Goal: Transaction & Acquisition: Purchase product/service

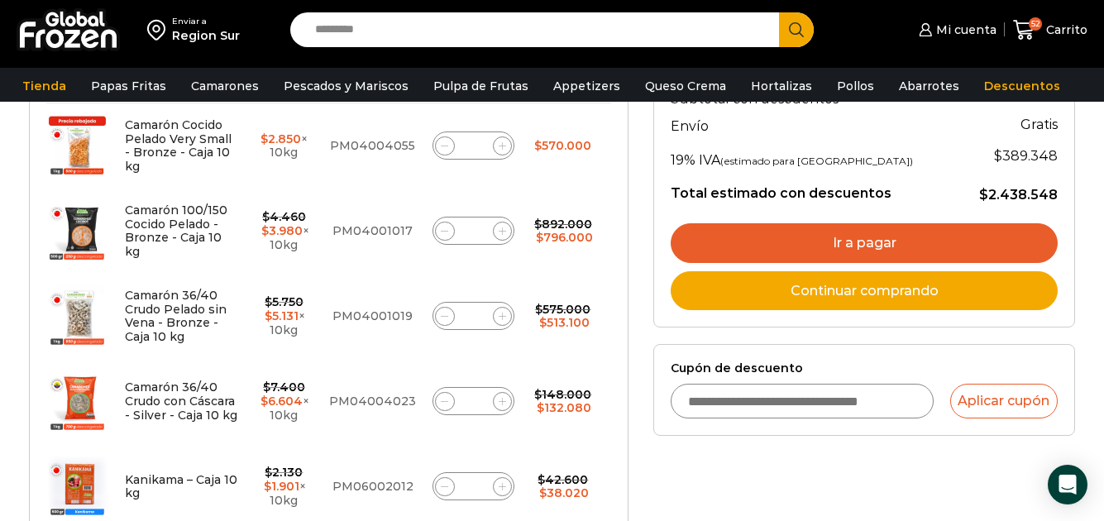
scroll to position [424, 0]
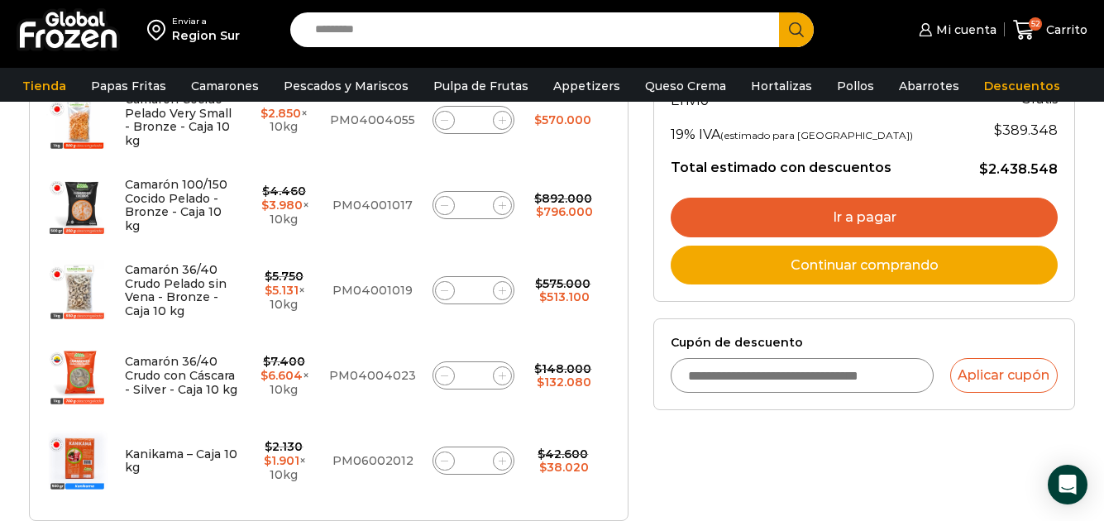
click at [477, 461] on input "*" at bounding box center [473, 460] width 23 height 23
type input "*"
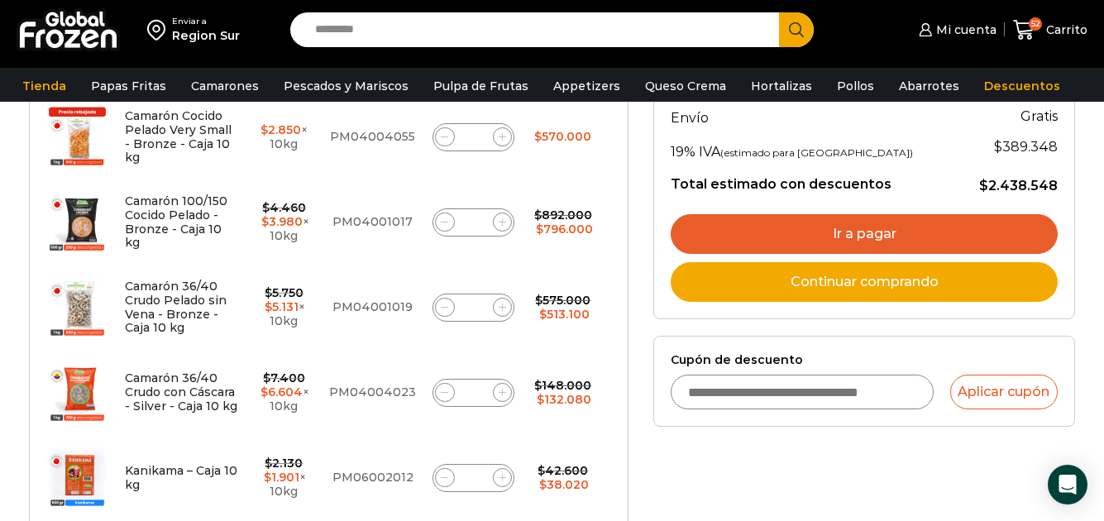
scroll to position [446, 0]
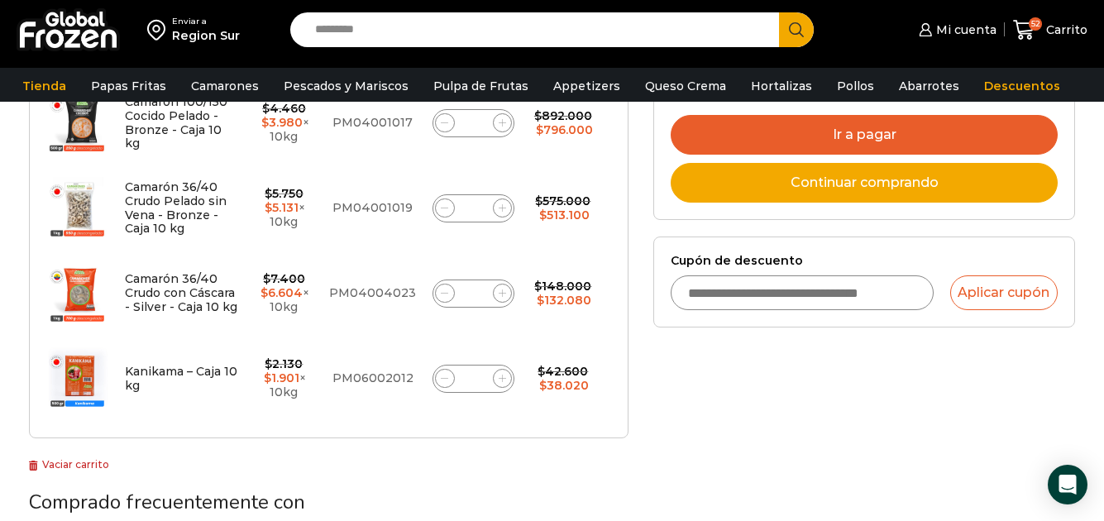
click at [882, 186] on link "Continuar comprando" at bounding box center [864, 183] width 387 height 40
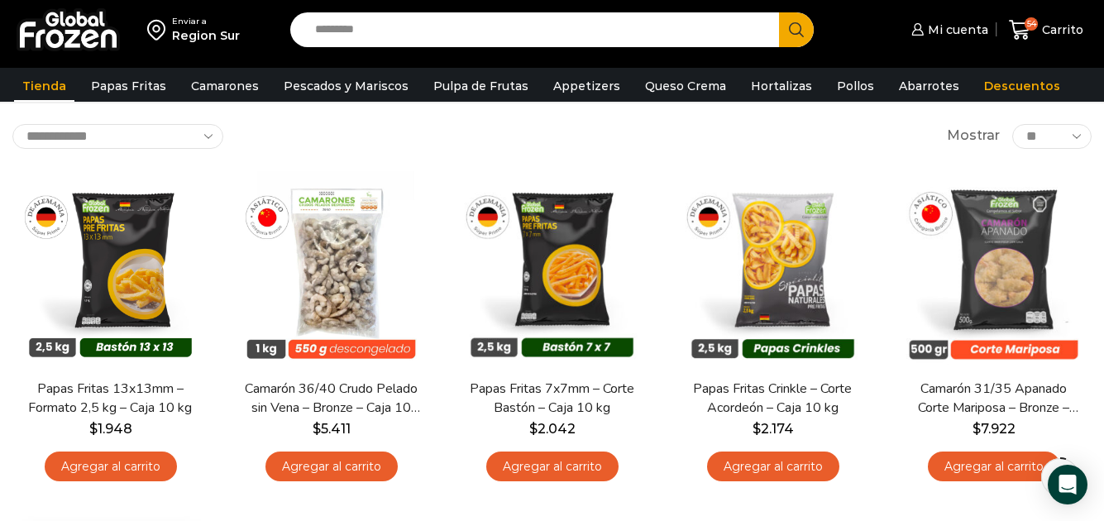
click at [42, 87] on link "Tienda" at bounding box center [44, 85] width 60 height 31
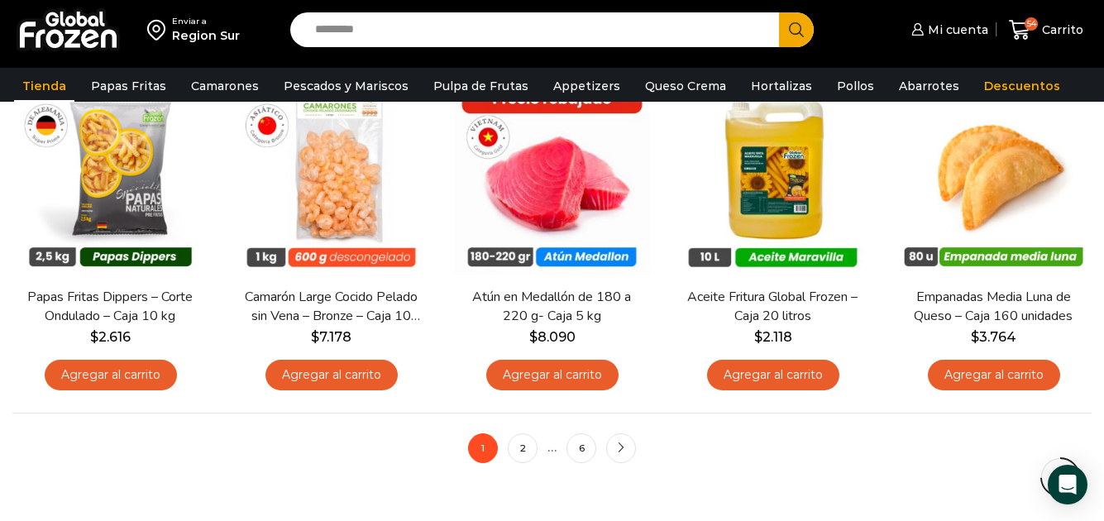
scroll to position [1240, 0]
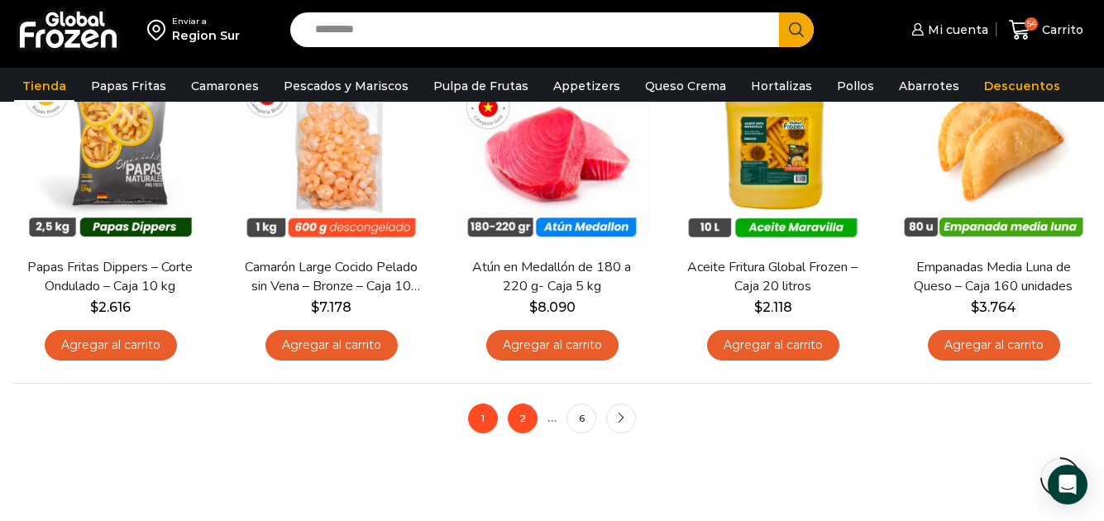
click at [525, 421] on link "2" at bounding box center [523, 418] width 30 height 30
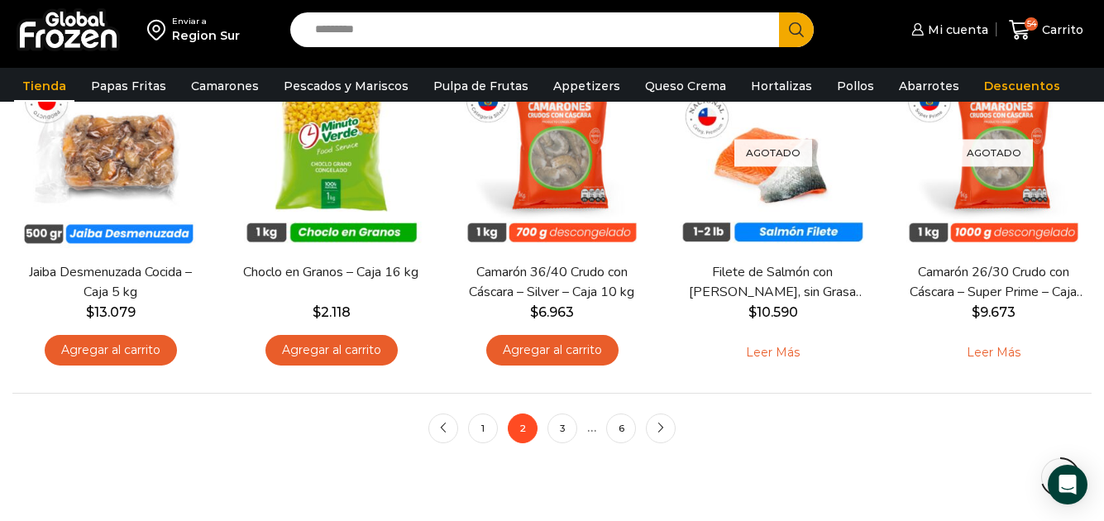
scroll to position [1240, 0]
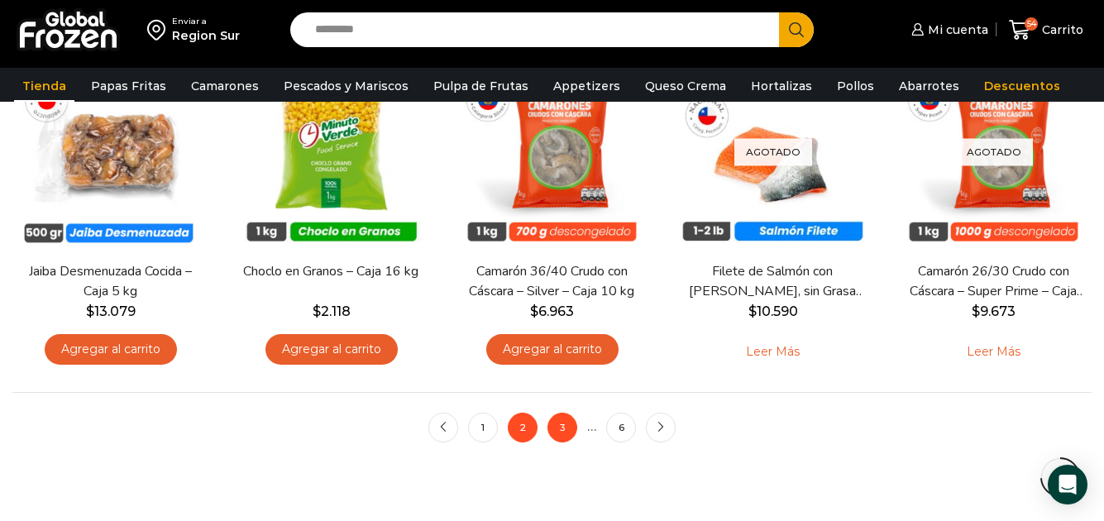
click at [570, 432] on link "3" at bounding box center [562, 428] width 30 height 30
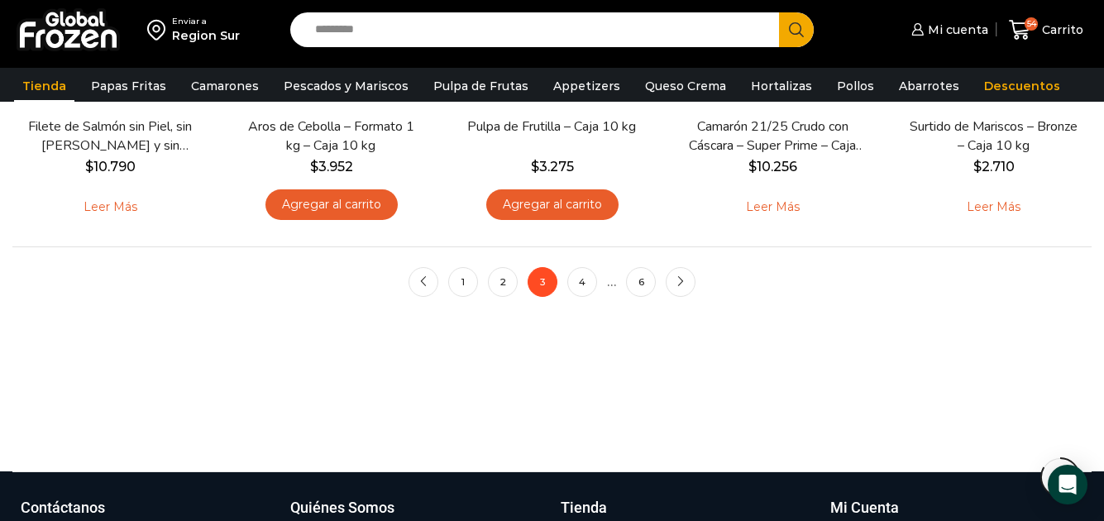
scroll to position [1406, 0]
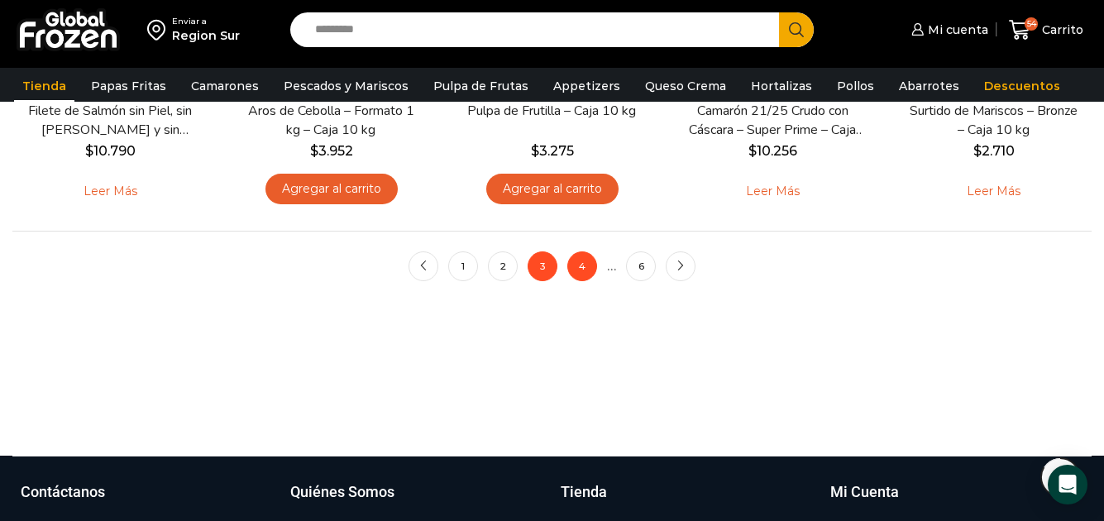
click at [584, 270] on link "4" at bounding box center [582, 266] width 30 height 30
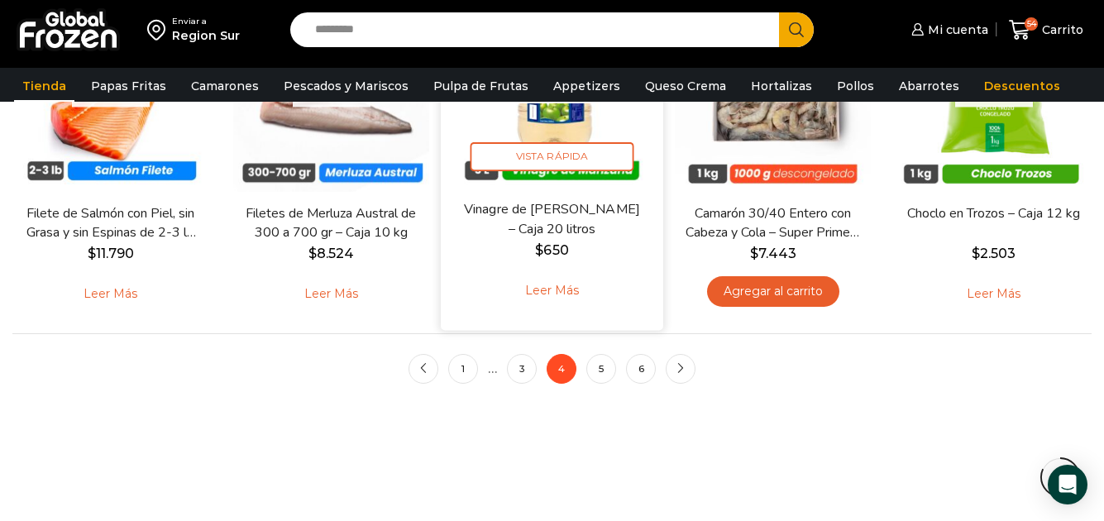
scroll to position [1406, 0]
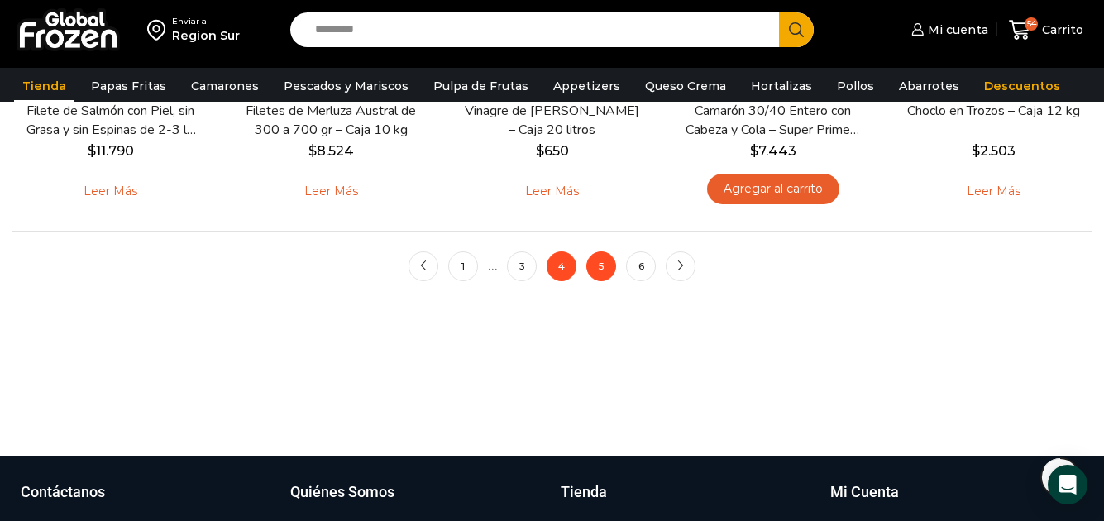
click at [598, 267] on link "5" at bounding box center [601, 266] width 30 height 30
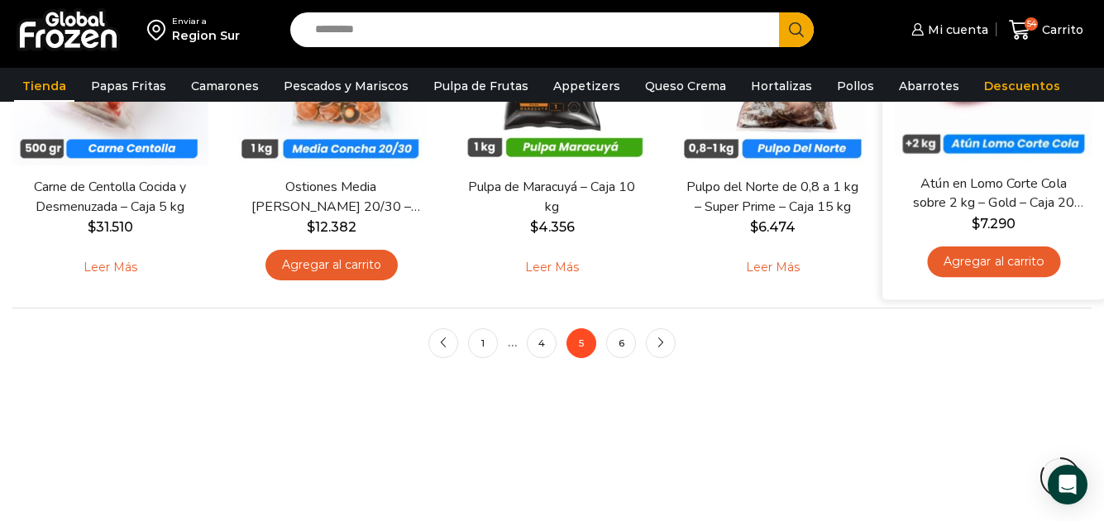
scroll to position [1406, 0]
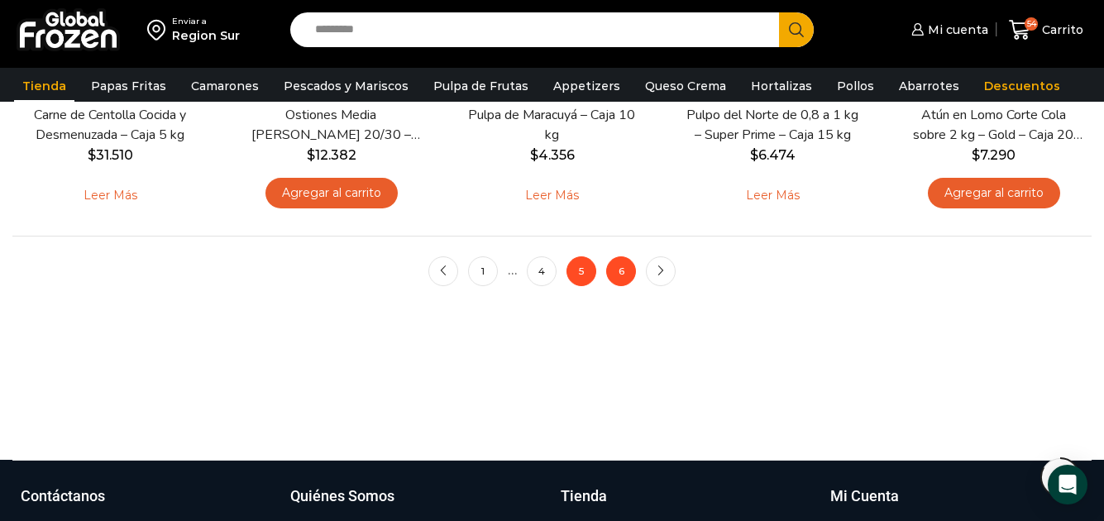
click at [621, 272] on link "6" at bounding box center [621, 271] width 30 height 30
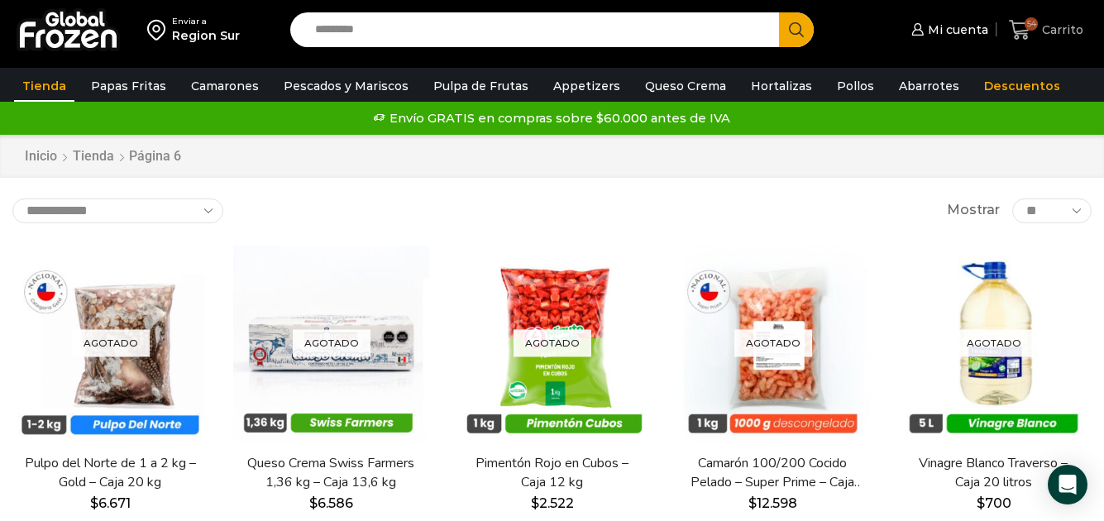
click at [1033, 19] on span "54" at bounding box center [1030, 23] width 13 height 13
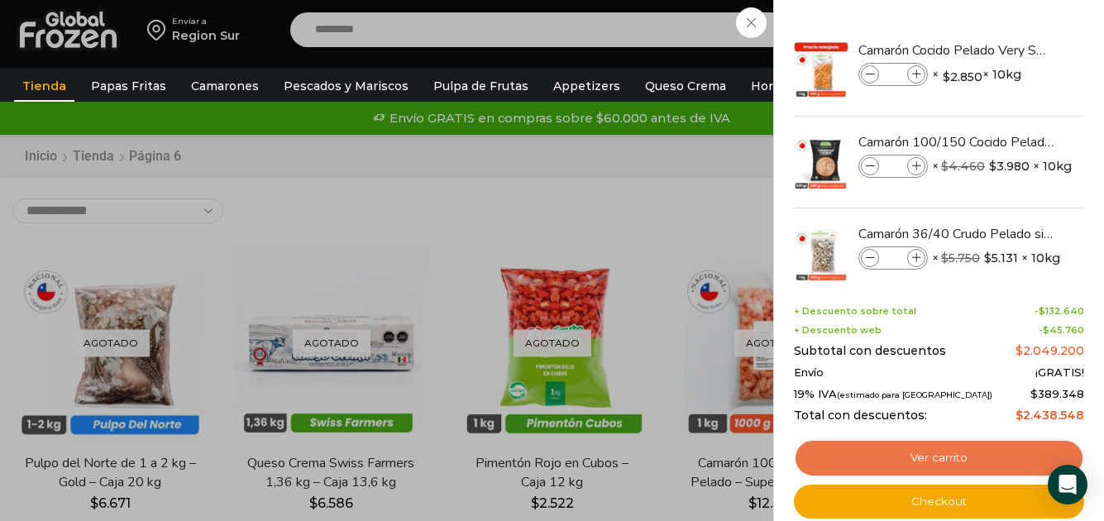
click at [962, 457] on link "Ver carrito" at bounding box center [939, 458] width 290 height 38
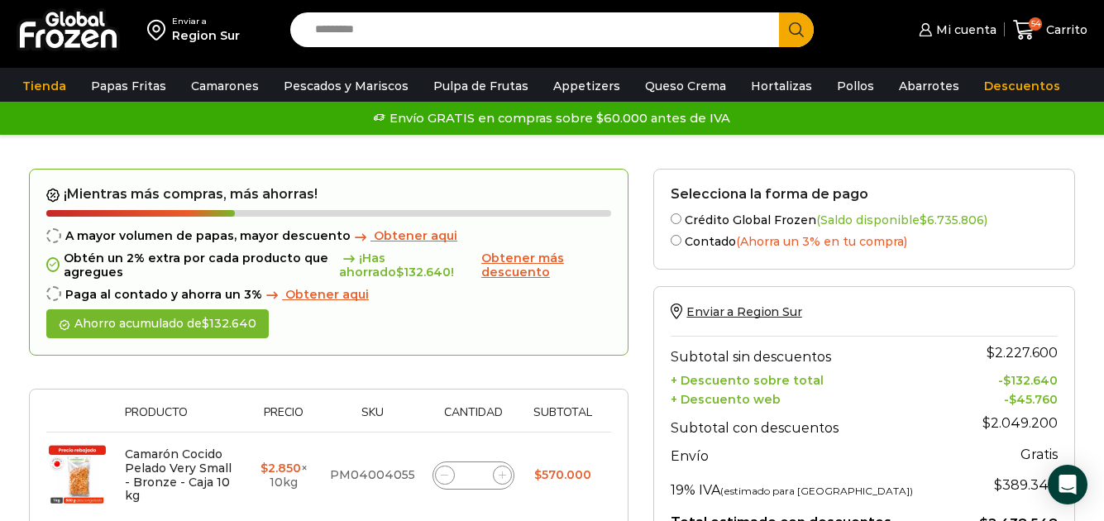
click at [532, 260] on span "Obtener más descuento" at bounding box center [522, 265] width 83 height 29
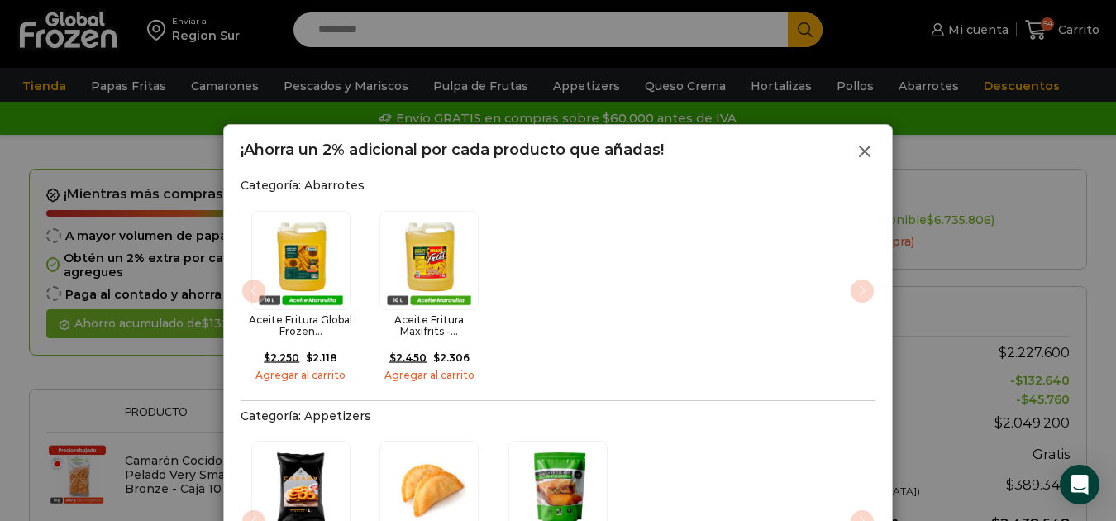
click at [867, 153] on line at bounding box center [865, 151] width 10 height 10
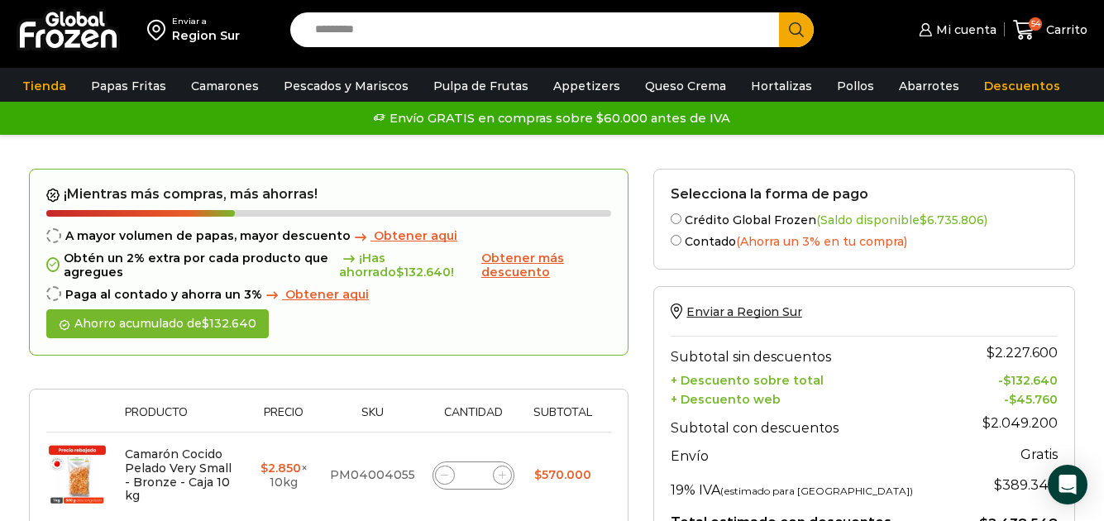
click at [542, 262] on span "Obtener más descuento" at bounding box center [522, 265] width 83 height 29
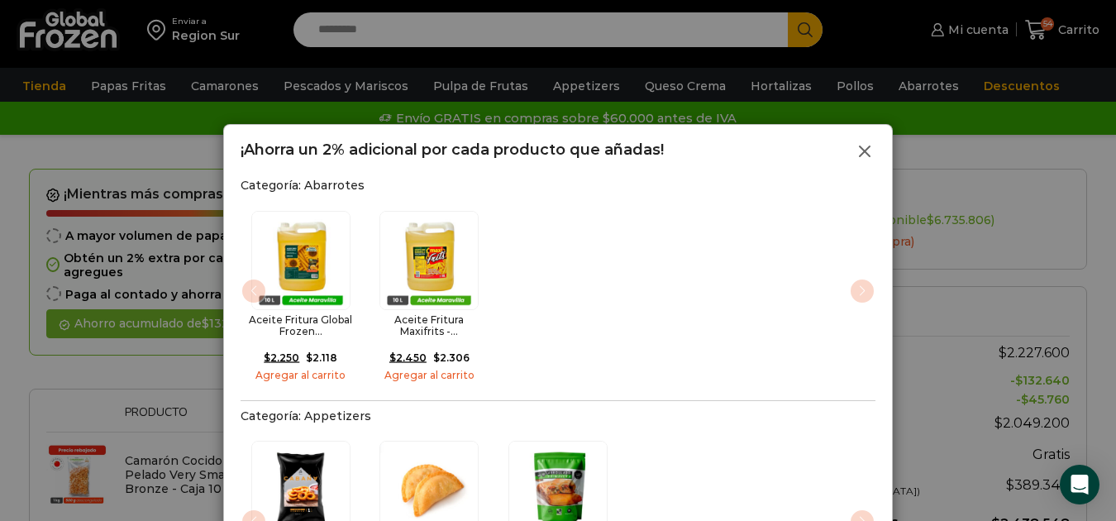
click at [862, 155] on line at bounding box center [865, 151] width 10 height 10
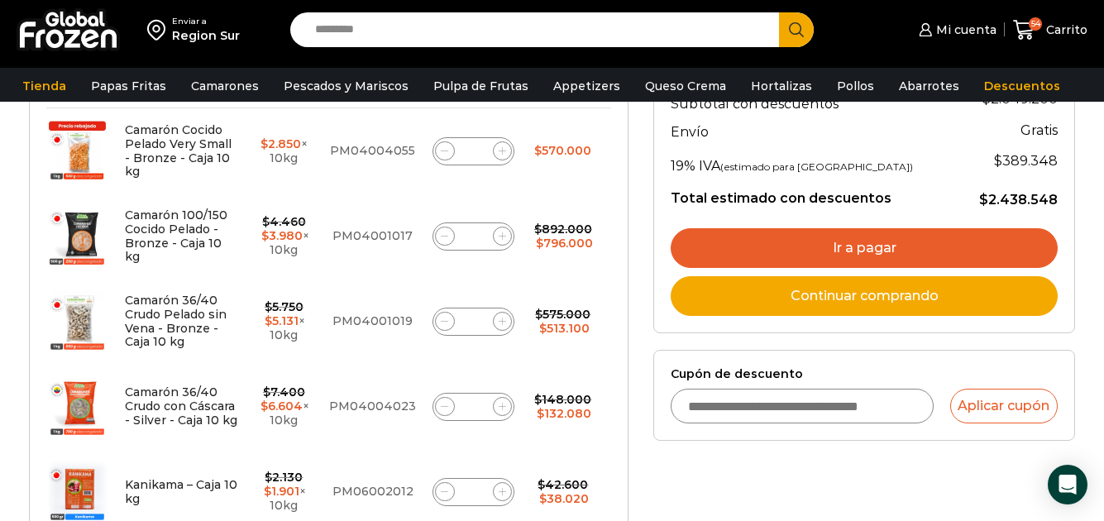
scroll to position [413, 0]
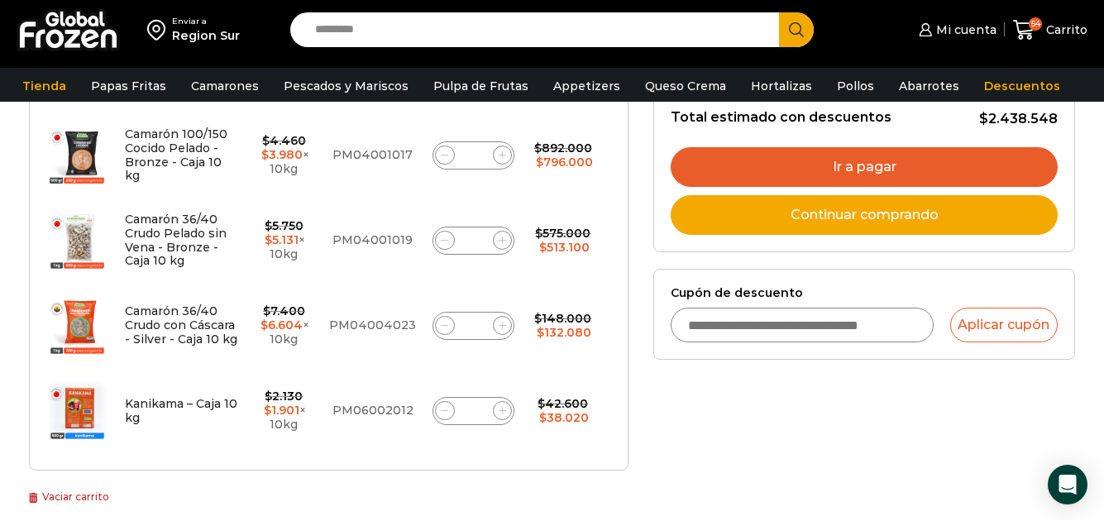
click at [828, 427] on div "Selecciona la forma de pago Crédito Global Frozen (Saldo disponible $ 6.735.806…" at bounding box center [864, 281] width 446 height 1034
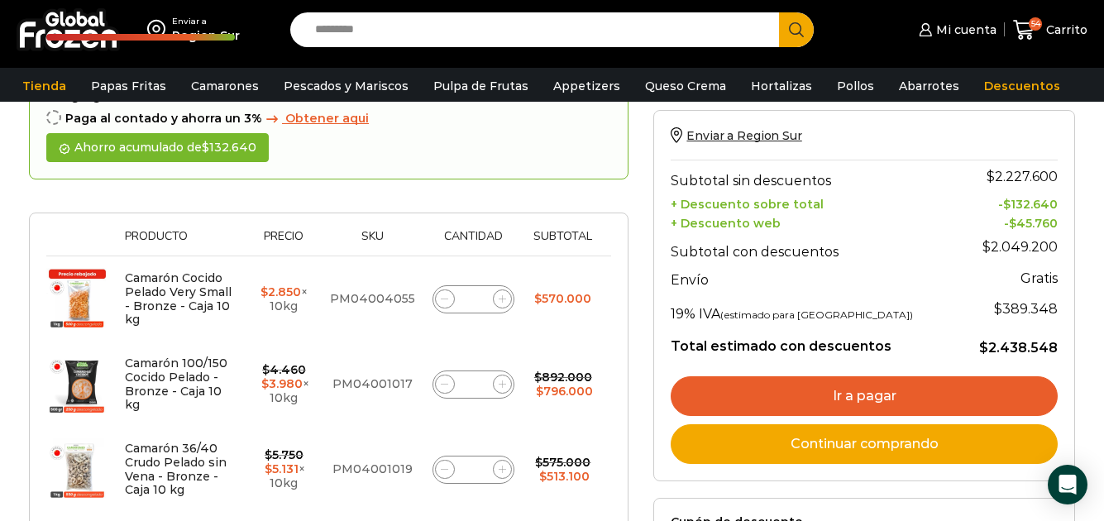
scroll to position [165, 0]
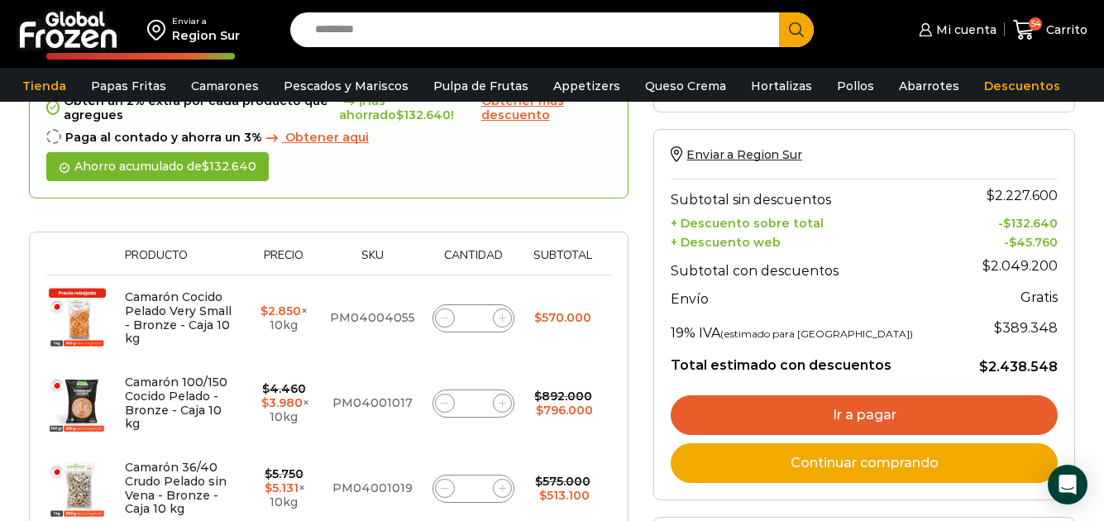
click at [480, 317] on input "**" at bounding box center [473, 318] width 23 height 23
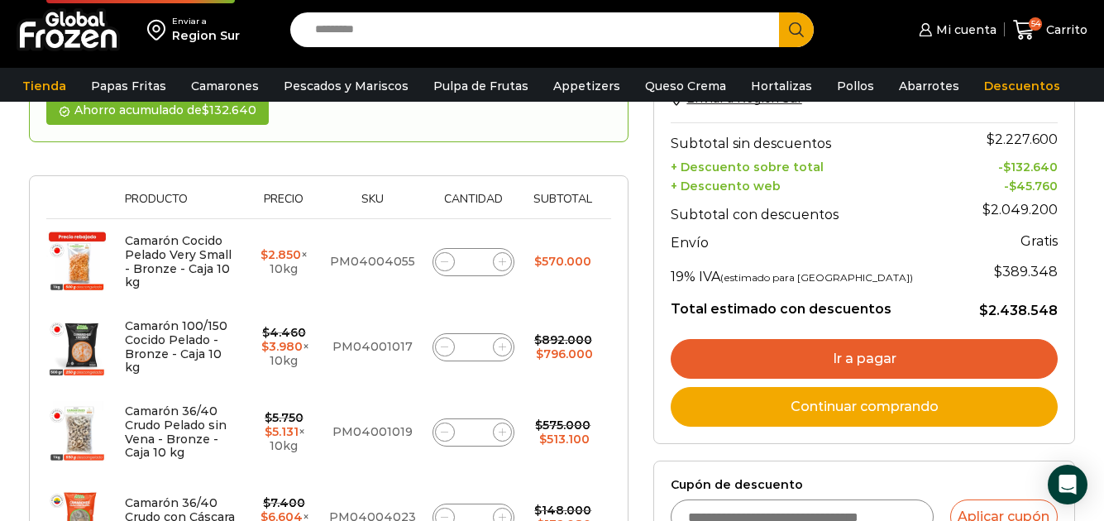
scroll to position [248, 0]
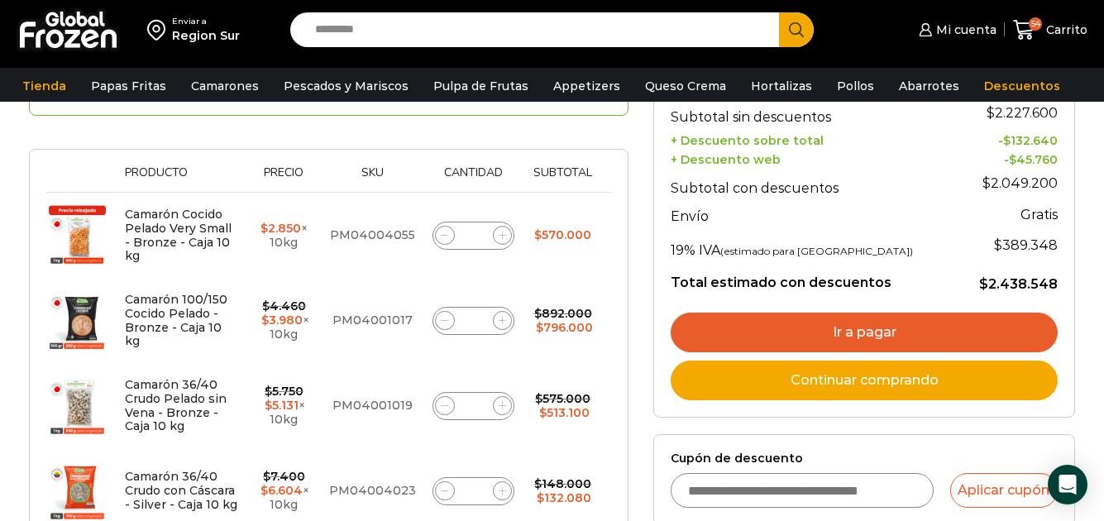
click at [481, 409] on input "**" at bounding box center [473, 405] width 23 height 23
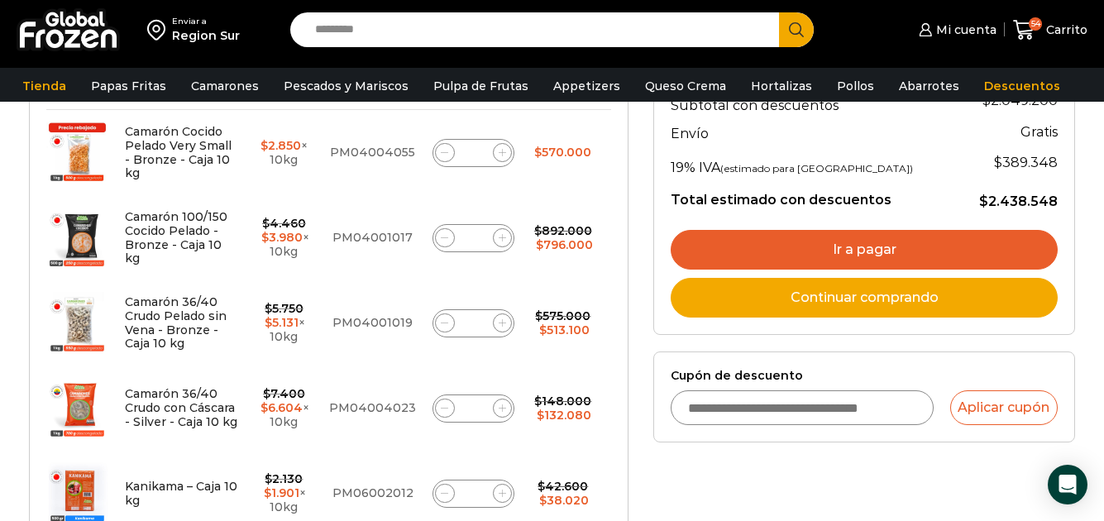
click at [803, 482] on div "Selecciona la forma de pago Crédito Global Frozen (Saldo disponible $ 6.735.806…" at bounding box center [864, 363] width 446 height 1034
click at [872, 247] on link "Ir a pagar" at bounding box center [864, 250] width 387 height 40
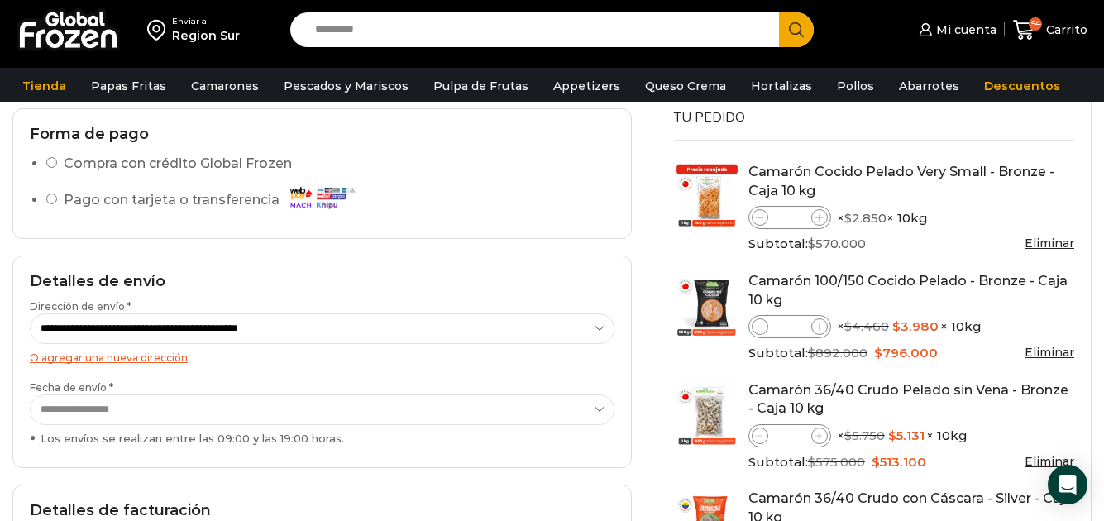
scroll to position [165, 0]
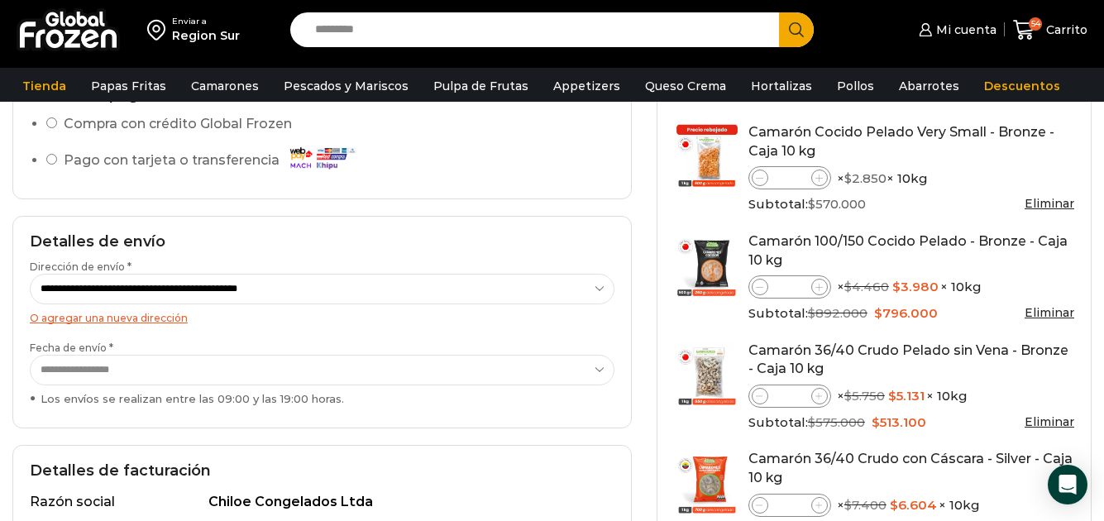
click at [592, 366] on select "**********" at bounding box center [322, 370] width 585 height 31
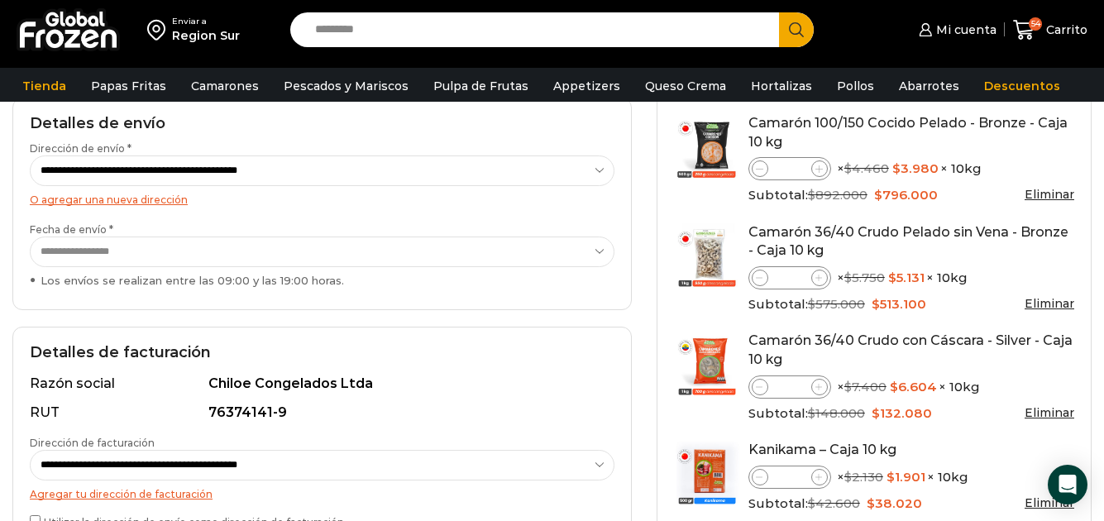
scroll to position [248, 0]
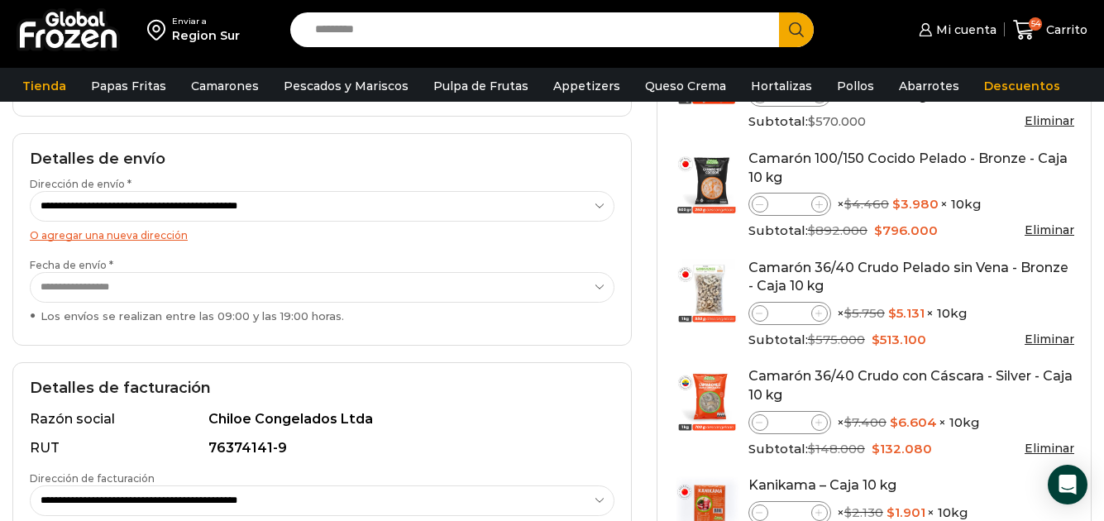
click at [598, 201] on select "**********" at bounding box center [322, 206] width 585 height 31
click at [30, 191] on select "**********" at bounding box center [322, 206] width 585 height 31
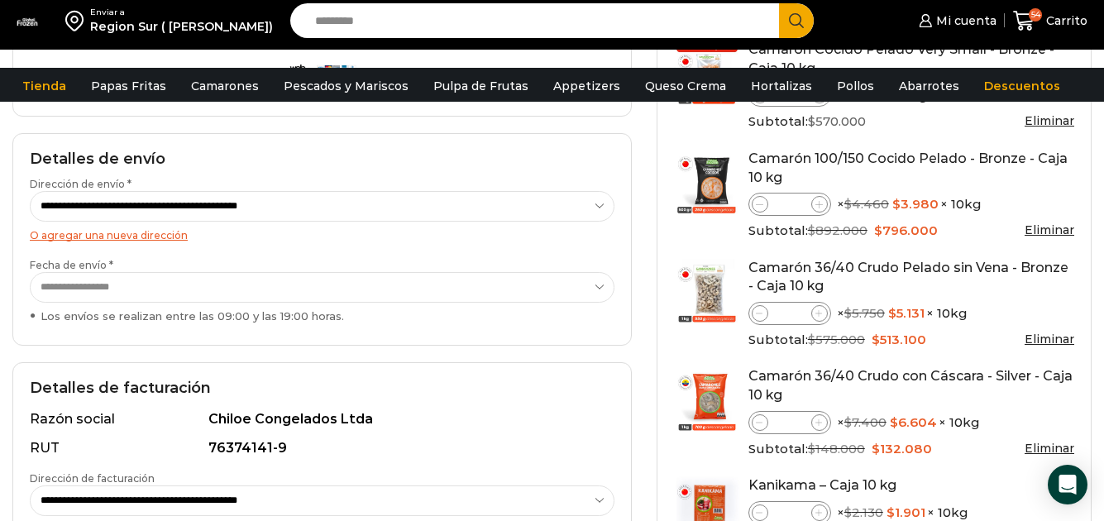
click at [598, 209] on select "**********" at bounding box center [322, 206] width 585 height 31
click at [30, 191] on select "**********" at bounding box center [322, 206] width 585 height 31
select select "*"
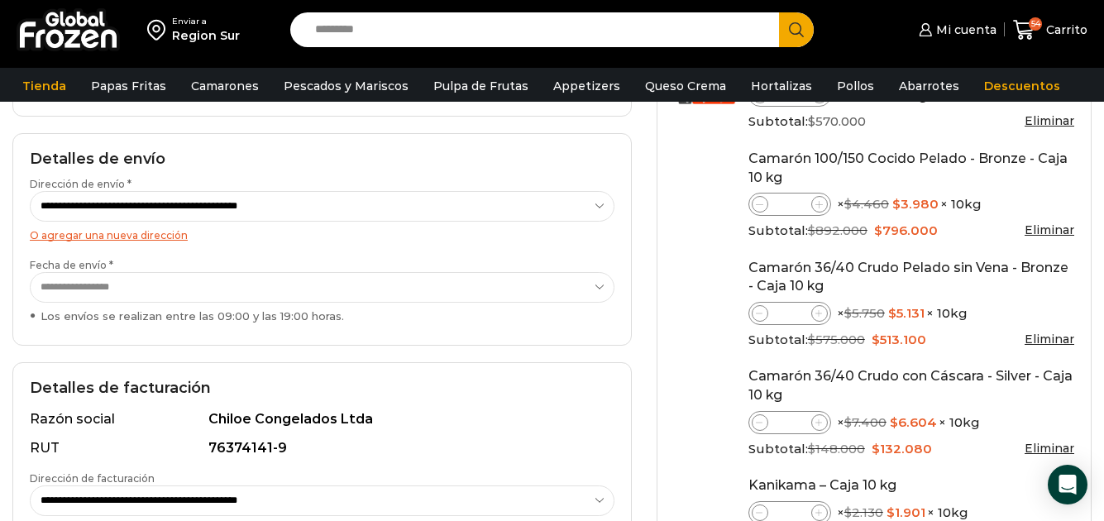
scroll to position [331, 0]
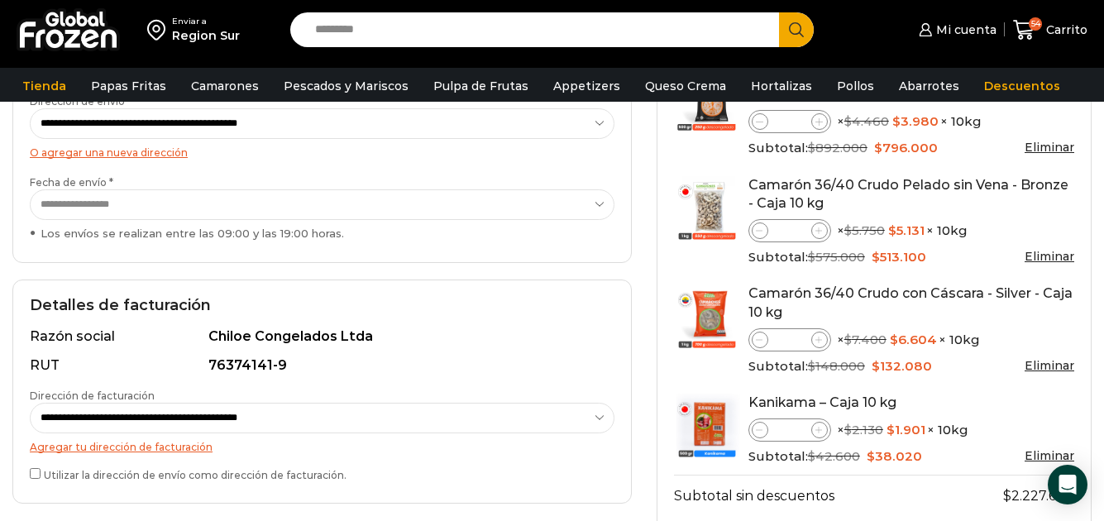
click at [791, 432] on input "*" at bounding box center [789, 430] width 43 height 20
type input "*"
click at [1008, 388] on td "Kanikama – Caja 10 kg Kanikama – Caja 10 kg cantidad * × $ 2.130 Original price…" at bounding box center [874, 429] width 400 height 91
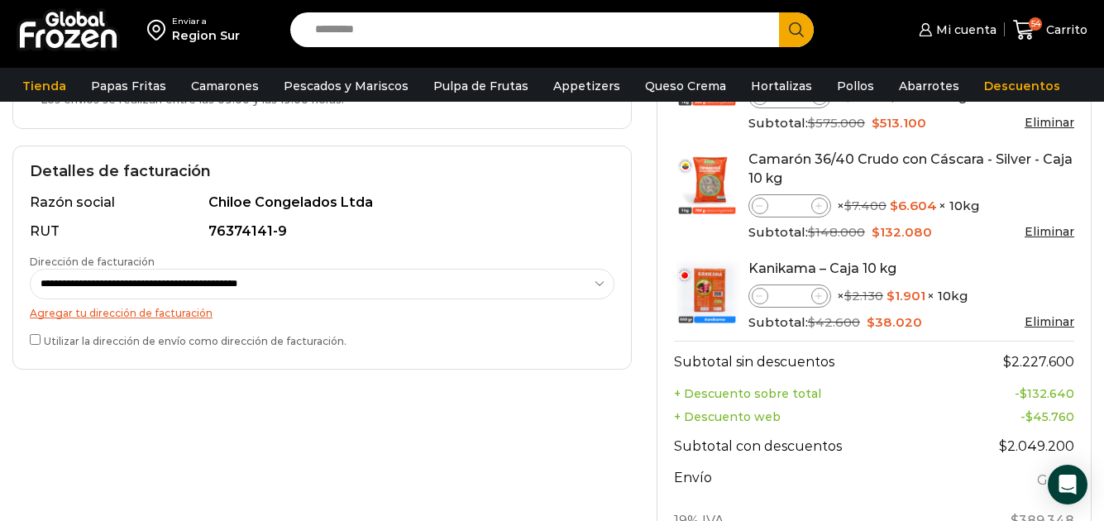
scroll to position [496, 0]
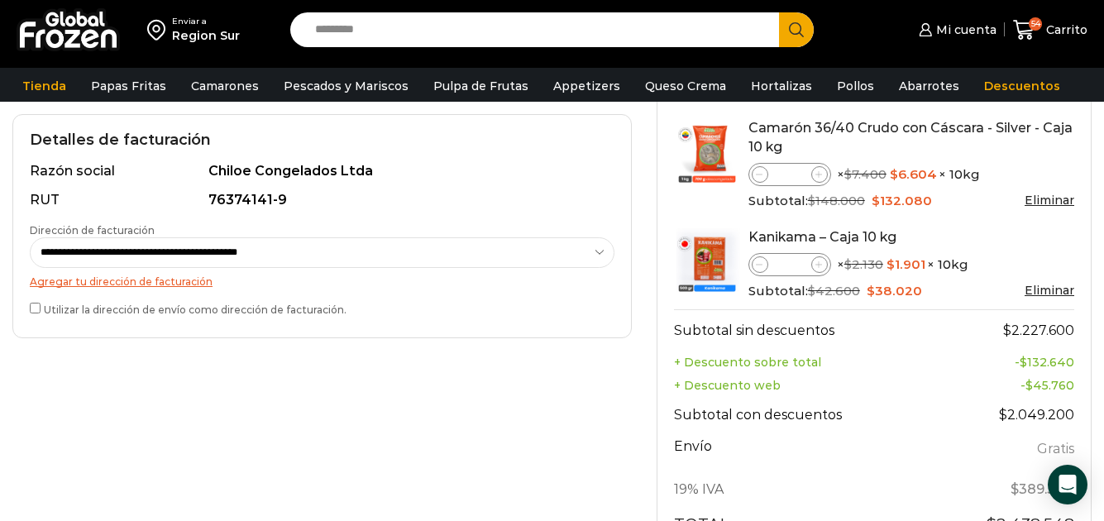
drag, startPoint x: 800, startPoint y: 419, endPoint x: 795, endPoint y: 440, distance: 21.1
click at [795, 435] on tfoot "Subtotal sin descuentos $ 2.227.600 + Descuento sobre total - $ 132.640 + Descu…" at bounding box center [874, 431] width 400 height 242
click at [951, 291] on div "Subtotal: $ 42.600 Original price was: $42.600. $ 38.020 Current price is: $38.…" at bounding box center [911, 291] width 326 height 18
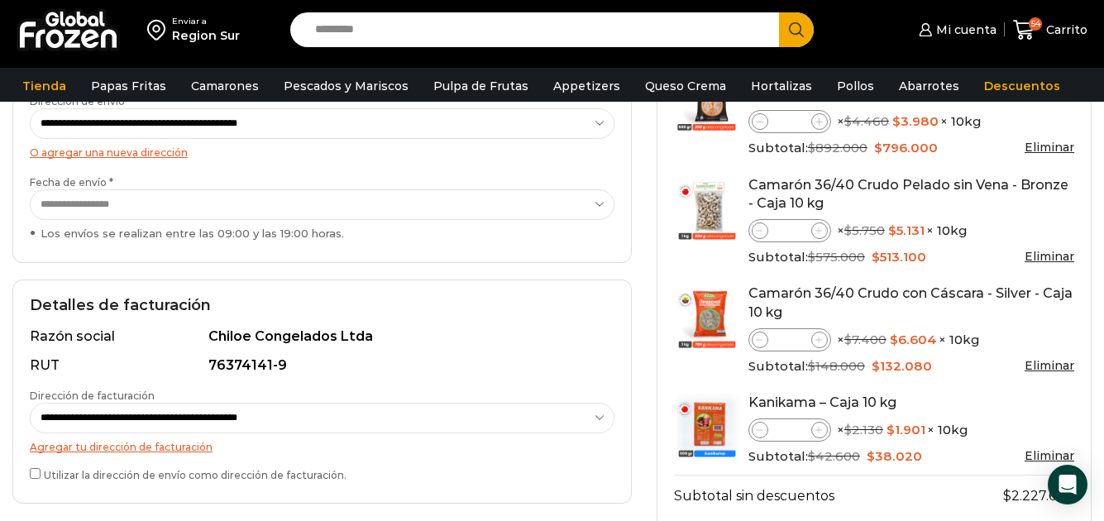
click at [970, 400] on div "Kanikama – Caja 10 kg" at bounding box center [911, 403] width 326 height 19
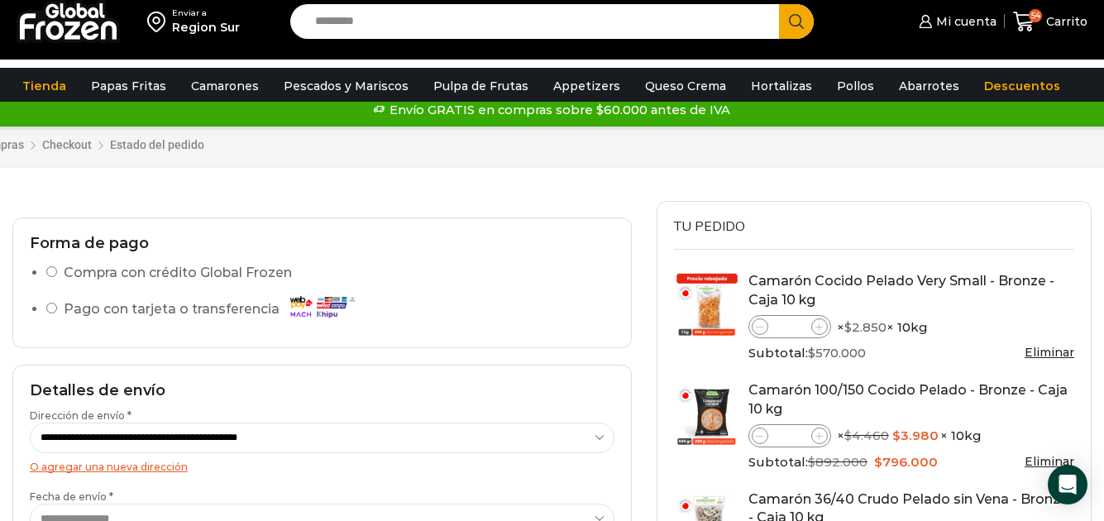
scroll to position [0, 0]
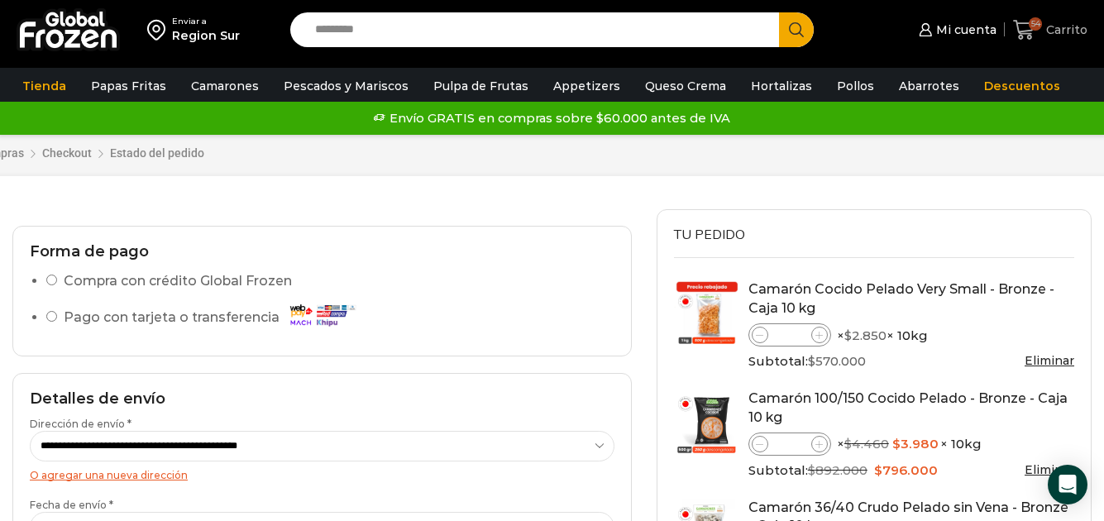
click at [1061, 32] on span "Carrito" at bounding box center [1064, 29] width 45 height 17
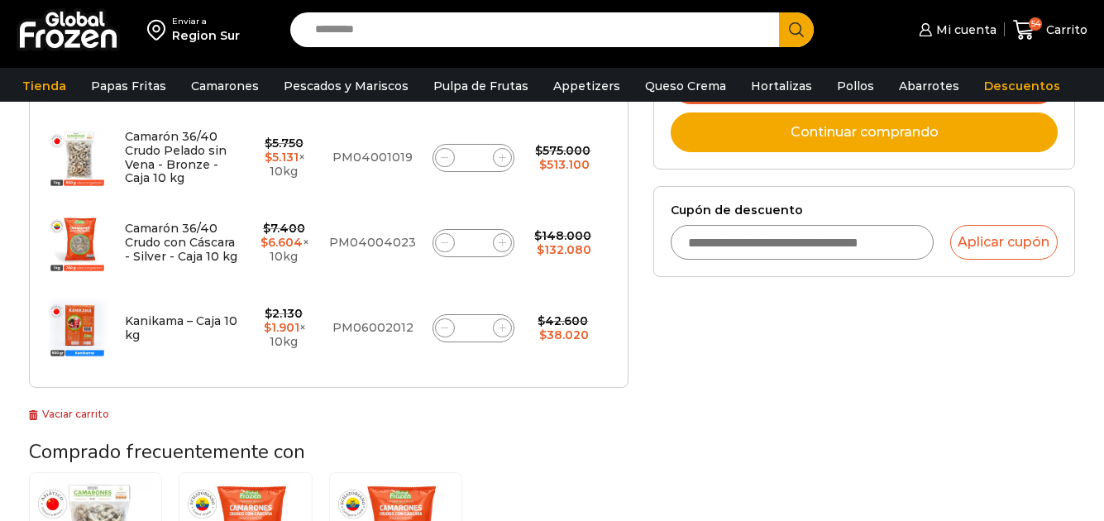
click at [480, 324] on input "*" at bounding box center [473, 328] width 23 height 23
type input "*"
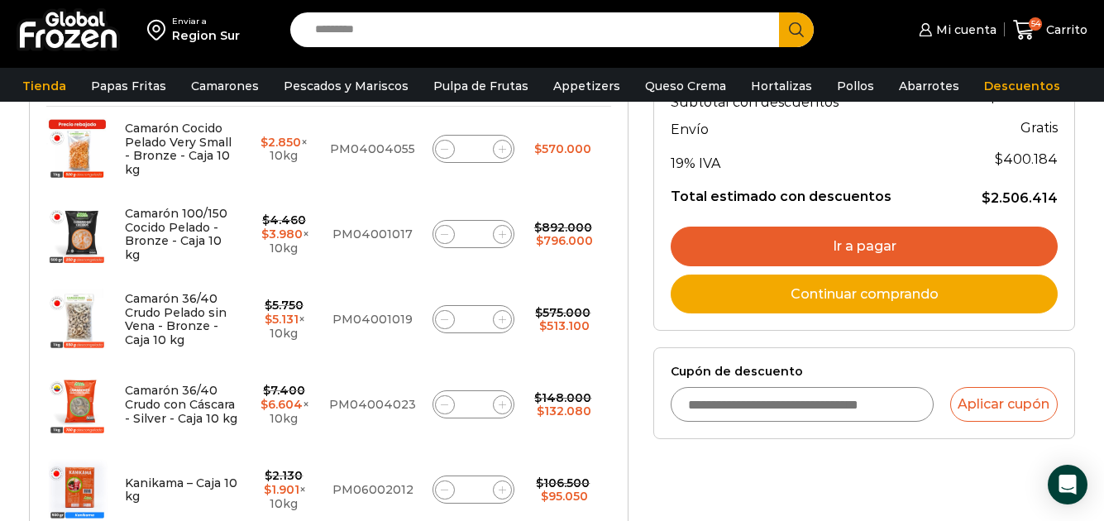
scroll to position [424, 0]
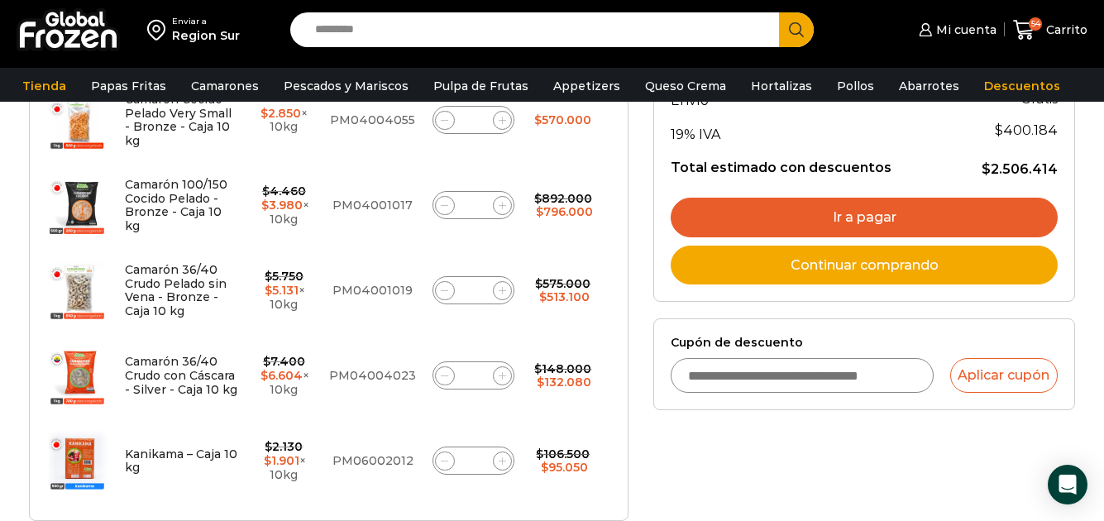
click at [844, 381] on input "Cupón de descuento" at bounding box center [802, 375] width 262 height 35
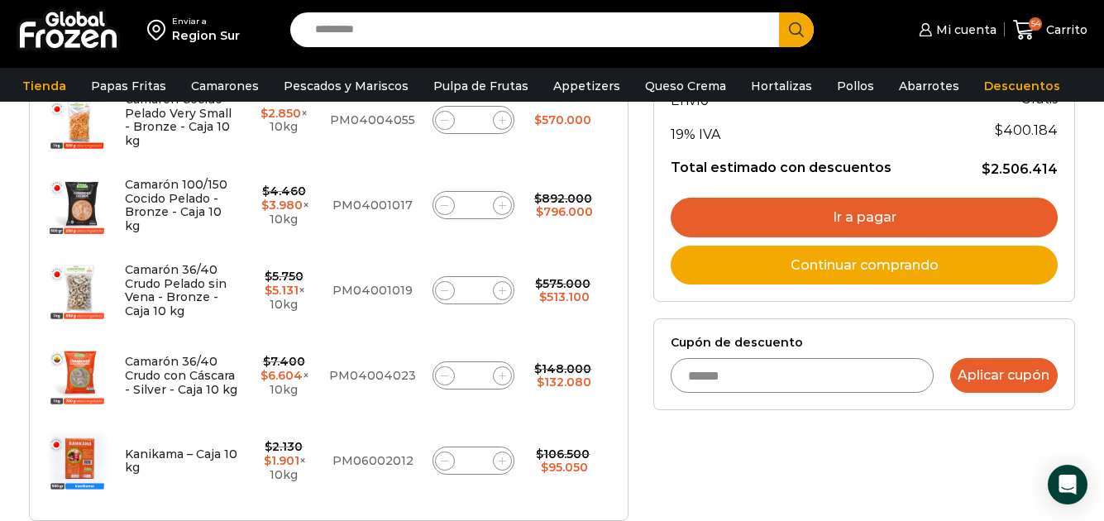
type input "******"
click at [999, 380] on button "Aplicar cupón" at bounding box center [1003, 375] width 107 height 35
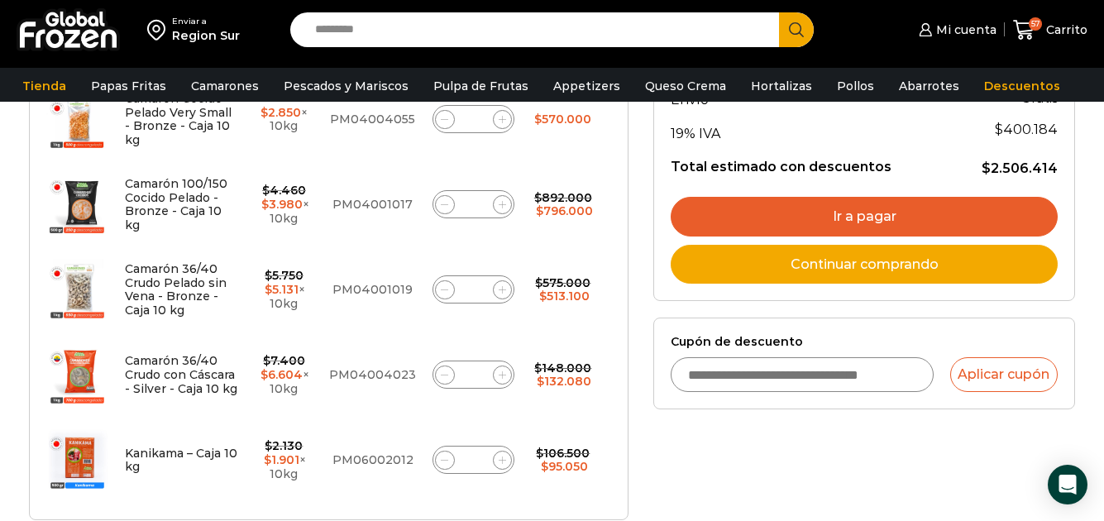
scroll to position [399, 0]
